Goal: Task Accomplishment & Management: Use online tool/utility

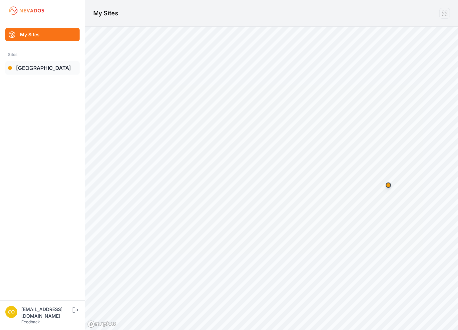
click at [56, 71] on link "[GEOGRAPHIC_DATA]" at bounding box center [42, 67] width 74 height 13
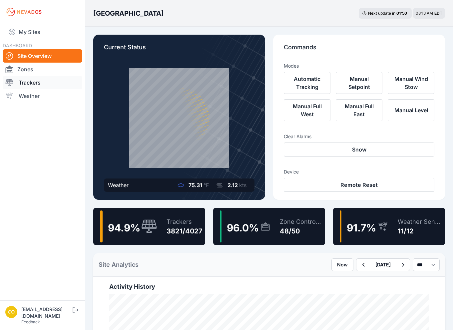
click at [46, 85] on link "Trackers" at bounding box center [43, 82] width 80 height 13
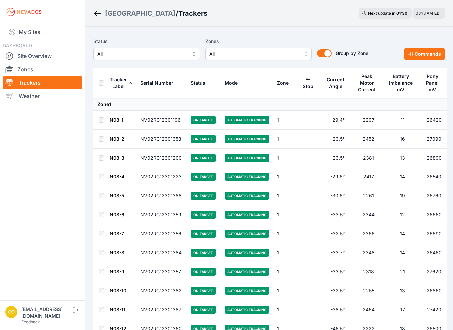
click at [232, 53] on span "All" at bounding box center [253, 54] width 89 height 8
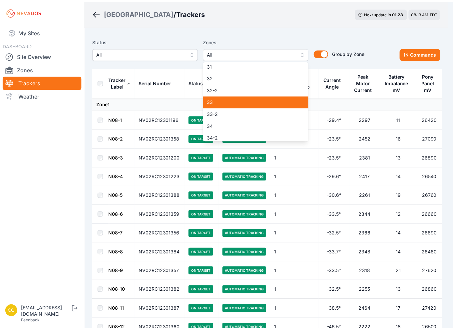
scroll to position [399, 0]
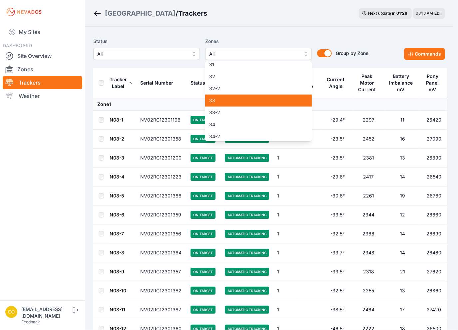
click at [241, 100] on span "33" at bounding box center [254, 100] width 91 height 7
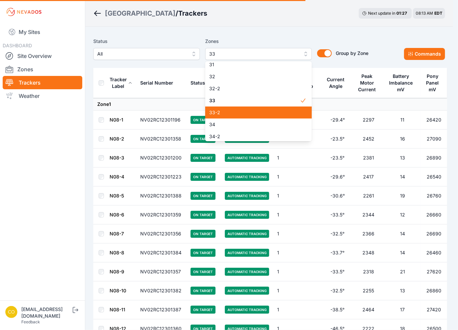
click at [212, 110] on span "33-2" at bounding box center [254, 112] width 91 height 7
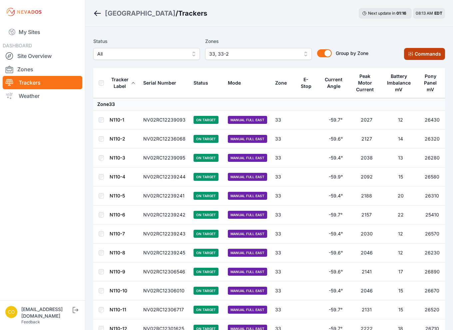
click at [421, 53] on button "Commands" at bounding box center [424, 54] width 41 height 12
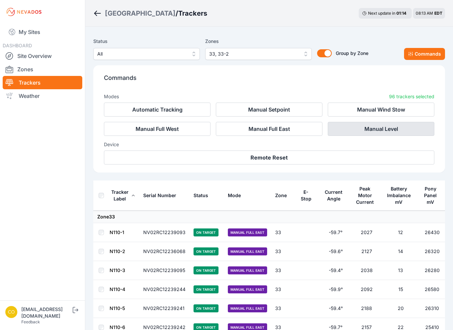
click at [391, 130] on button "Manual Level" at bounding box center [381, 129] width 107 height 14
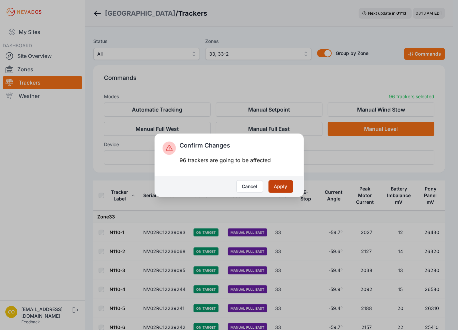
click at [281, 186] on button "Apply" at bounding box center [280, 186] width 25 height 13
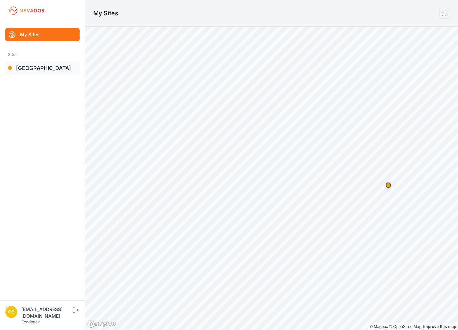
click at [48, 70] on link "[GEOGRAPHIC_DATA]" at bounding box center [42, 67] width 74 height 13
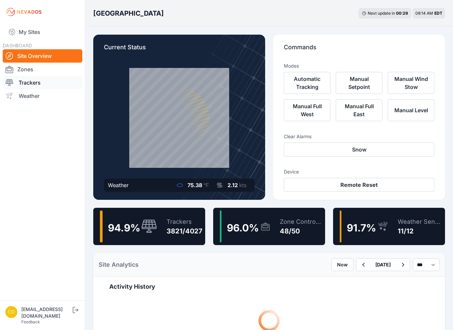
click at [51, 87] on link "Trackers" at bounding box center [43, 82] width 80 height 13
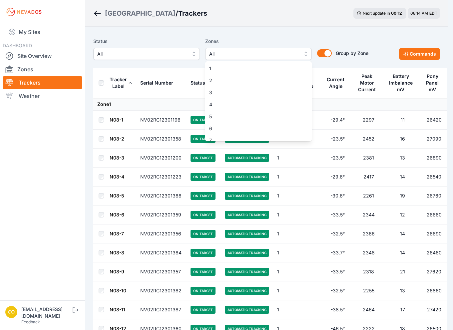
click at [232, 51] on span "All" at bounding box center [253, 54] width 89 height 8
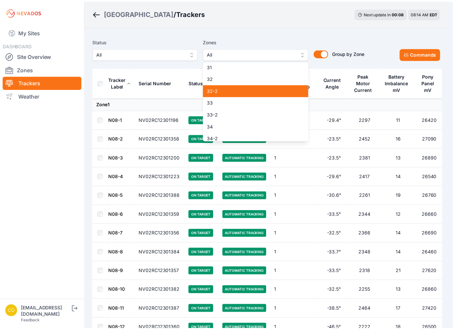
scroll to position [399, 0]
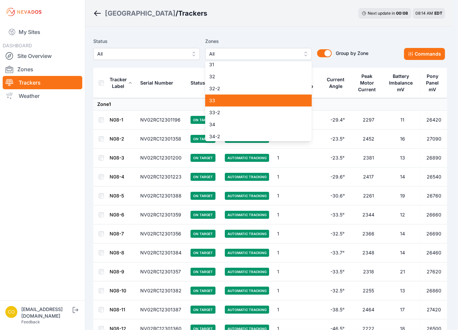
click at [222, 104] on span "33" at bounding box center [254, 100] width 91 height 7
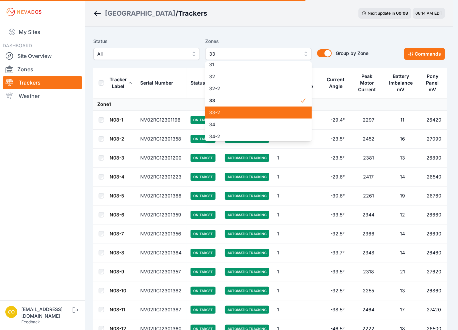
click at [246, 111] on span "33-2" at bounding box center [254, 112] width 91 height 7
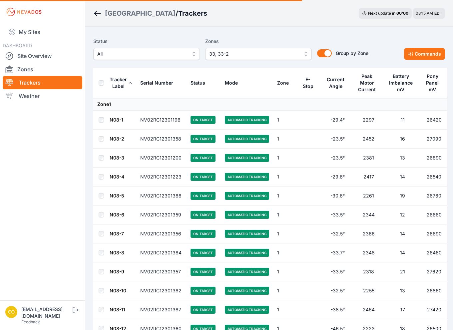
click at [282, 50] on span "33, 33-2" at bounding box center [253, 54] width 89 height 8
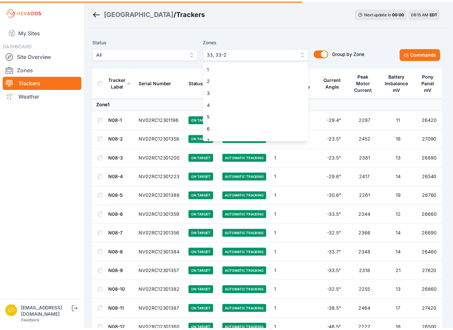
scroll to position [365, 0]
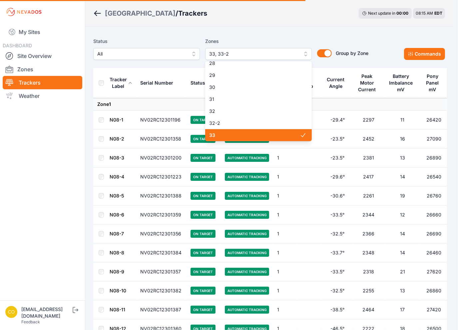
click at [276, 134] on span "33" at bounding box center [254, 135] width 91 height 7
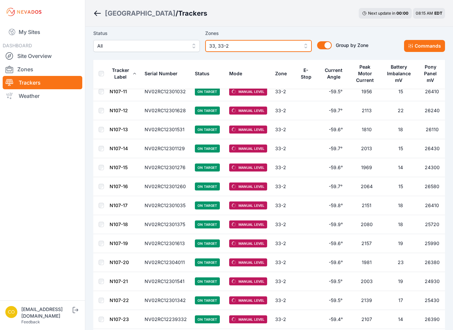
scroll to position [1198, 0]
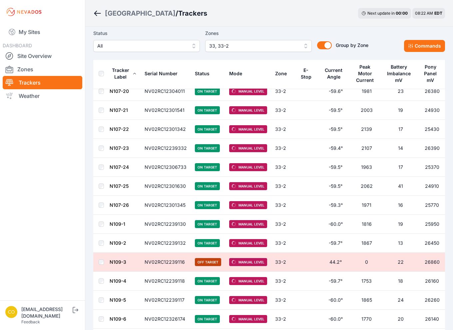
click at [39, 175] on nav "My Sites DASHBOARD Site Overview Zones Trackers Weather" at bounding box center [42, 159] width 85 height 271
